Goal: Task Accomplishment & Management: Complete application form

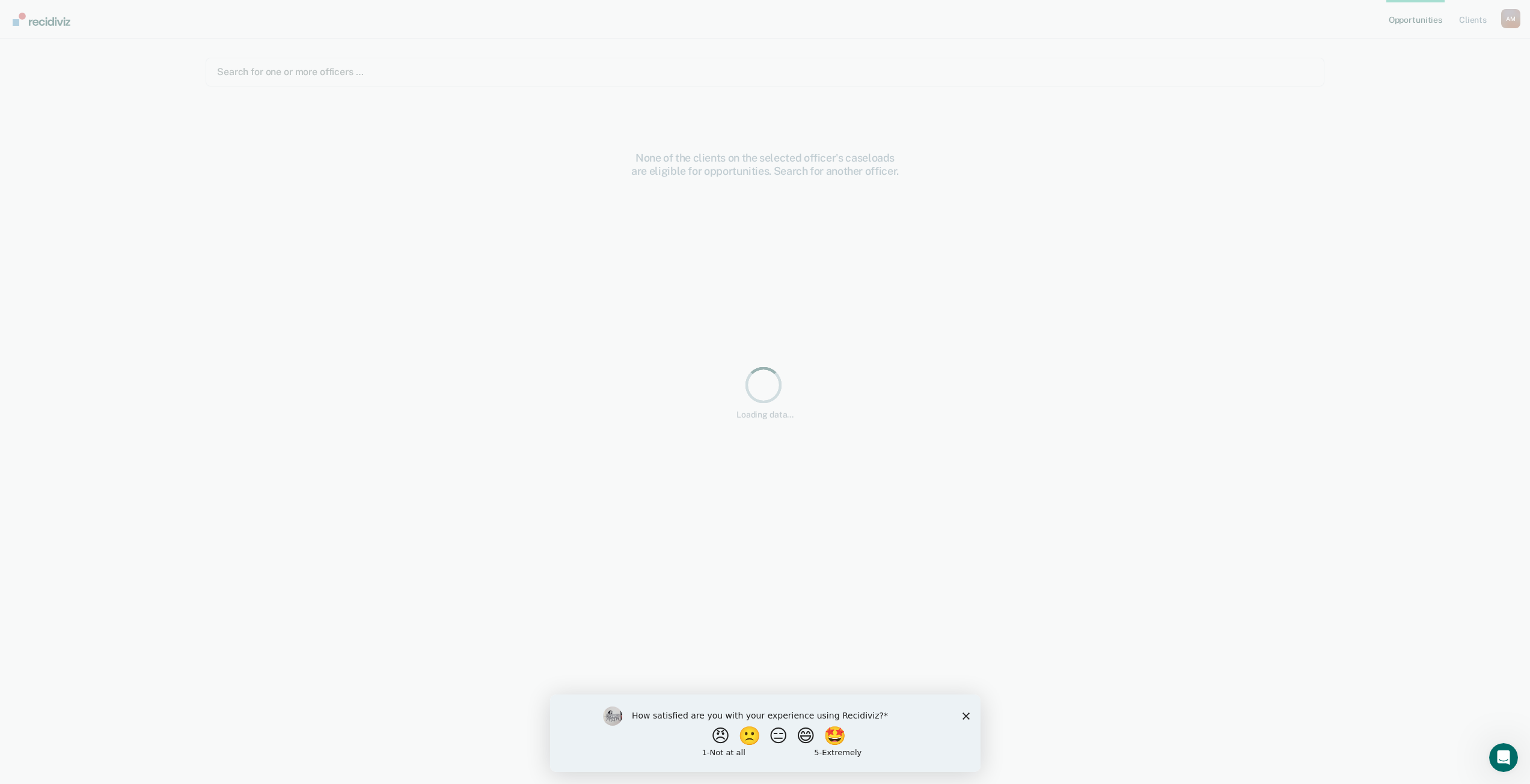
click at [482, 237] on div "None of the clients on the selected officer's caseloads are eligible for opport…" at bounding box center [764, 476] width 1119 height 650
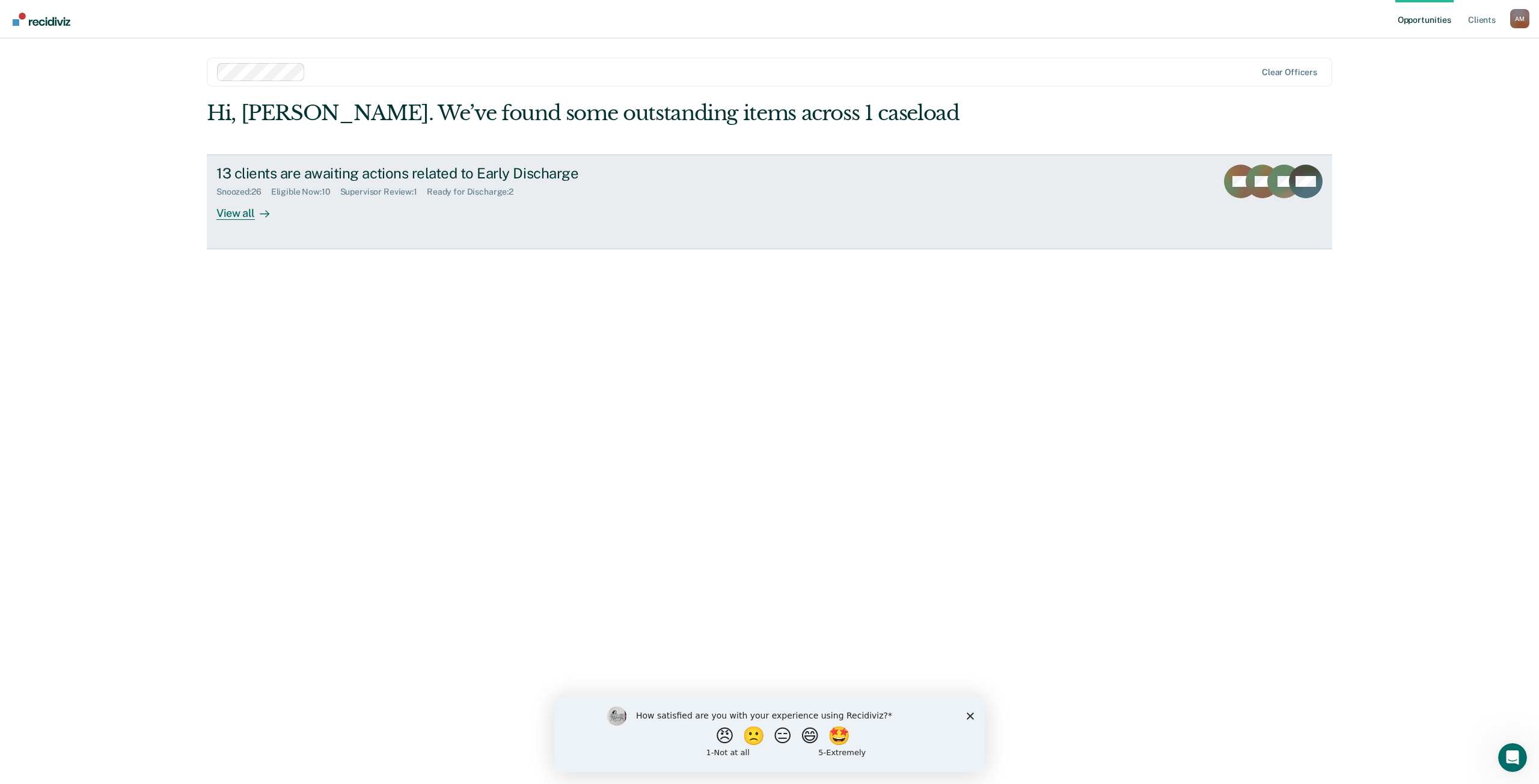
click at [244, 215] on div "View all" at bounding box center [250, 208] width 68 height 23
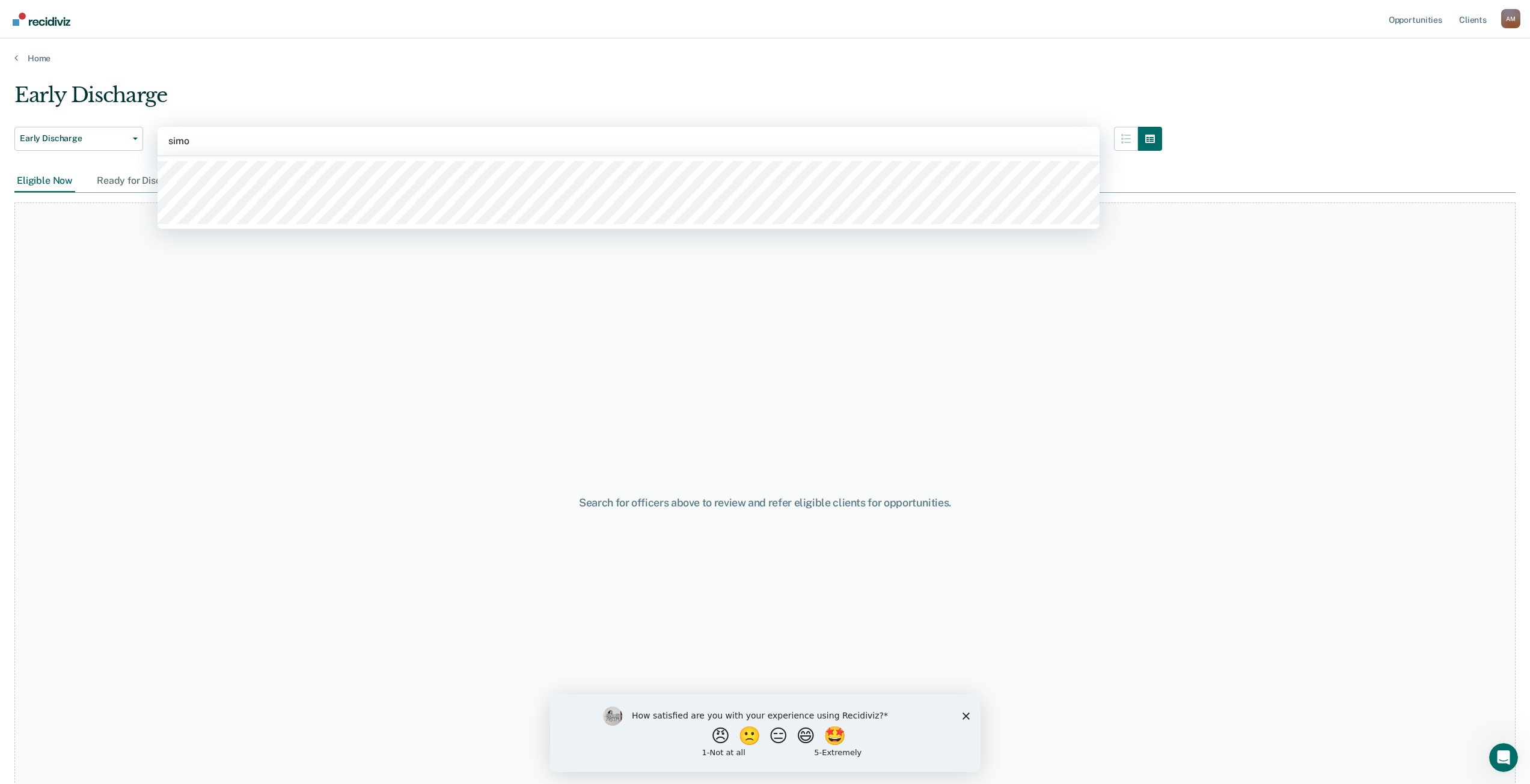
type input "[PERSON_NAME]"
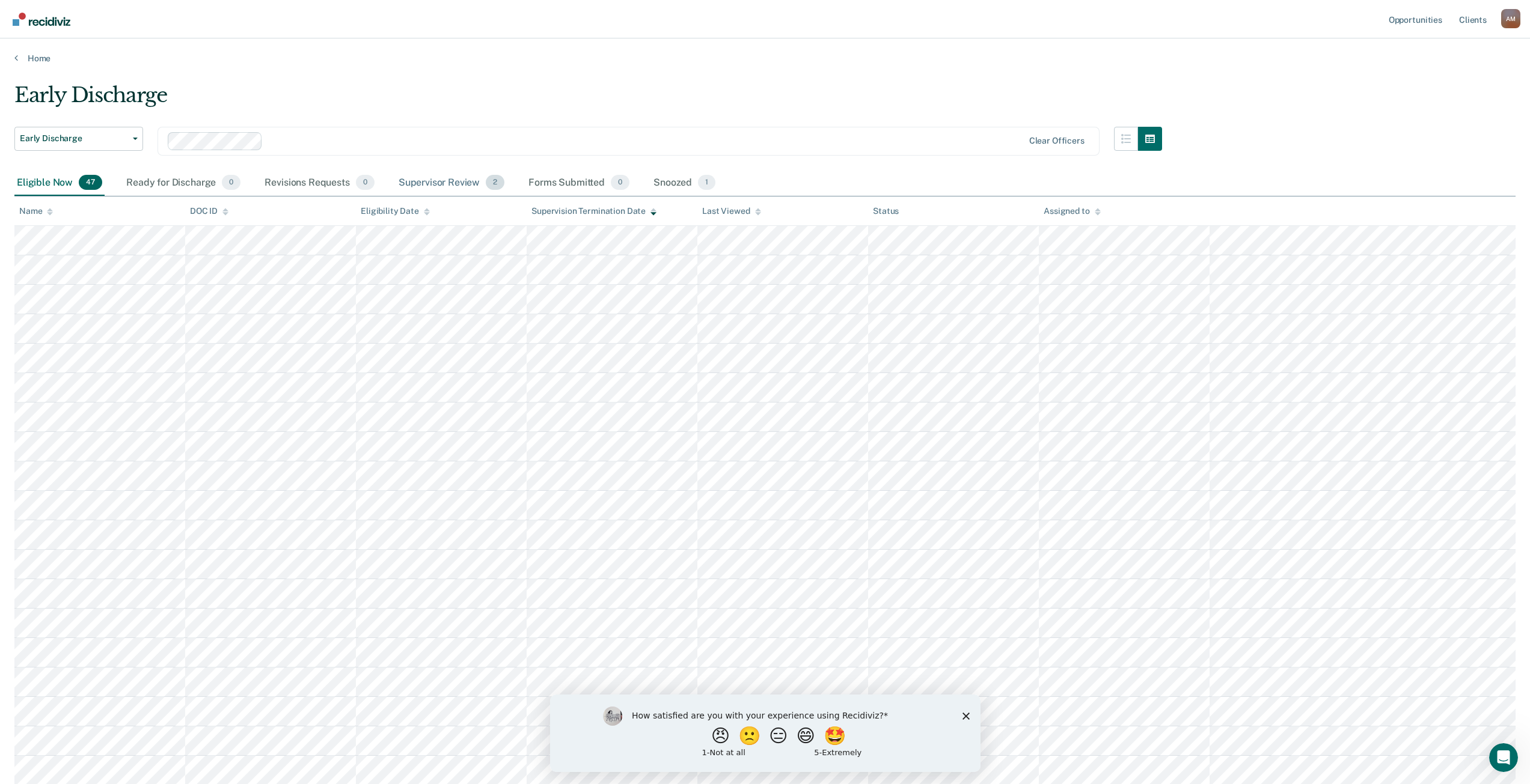
click at [445, 187] on div "Supervisor Review 2" at bounding box center [452, 183] width 111 height 27
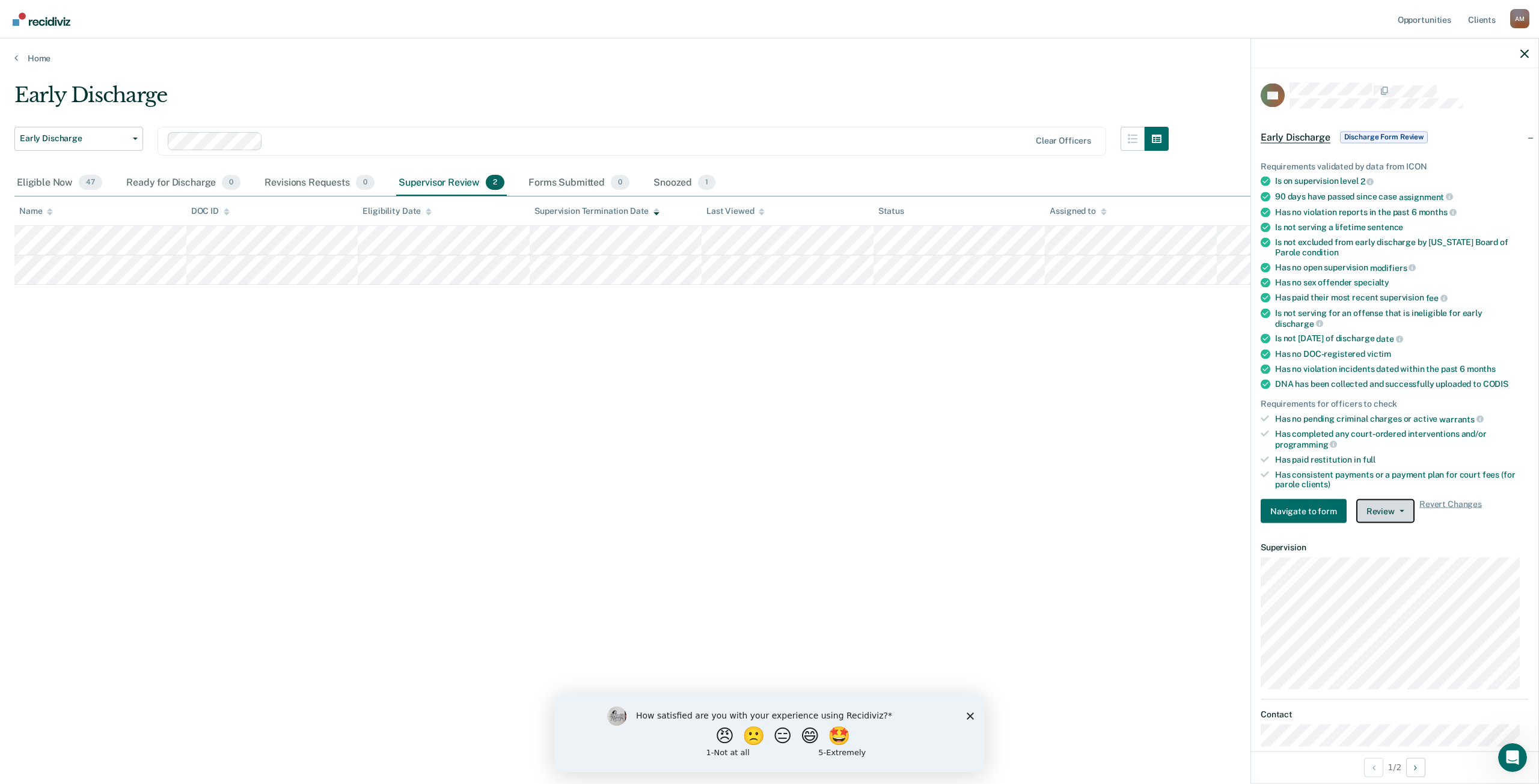
click at [1388, 510] on button "Review" at bounding box center [1385, 511] width 58 height 24
click at [1393, 532] on button "Approve Discharge and Forms" at bounding box center [1424, 535] width 135 height 19
